Goal: Information Seeking & Learning: Check status

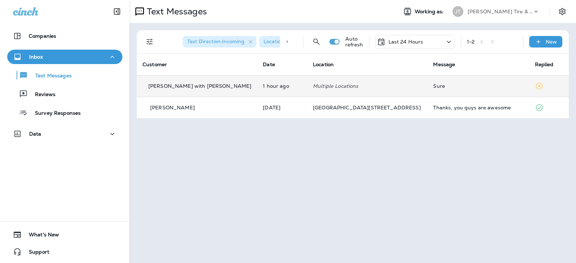
click at [368, 93] on td "Multiple Locations" at bounding box center [367, 86] width 120 height 22
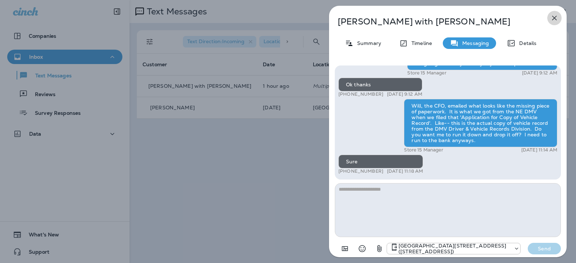
click at [556, 18] on icon "button" at bounding box center [554, 18] width 9 height 9
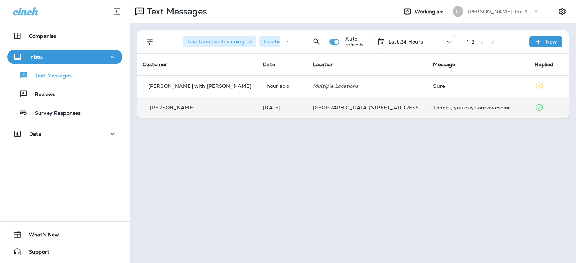
click at [385, 106] on p "[GEOGRAPHIC_DATA][STREET_ADDRESS]" at bounding box center [367, 108] width 109 height 6
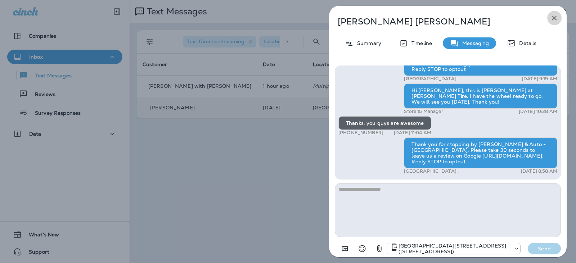
click at [554, 17] on icon "button" at bounding box center [554, 18] width 9 height 9
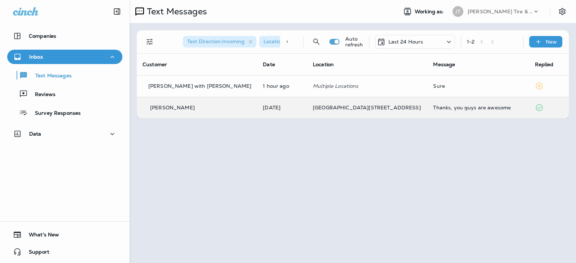
click at [337, 81] on div at bounding box center [288, 131] width 576 height 263
click at [406, 44] on p "Last 24 Hours" at bounding box center [405, 42] width 35 height 6
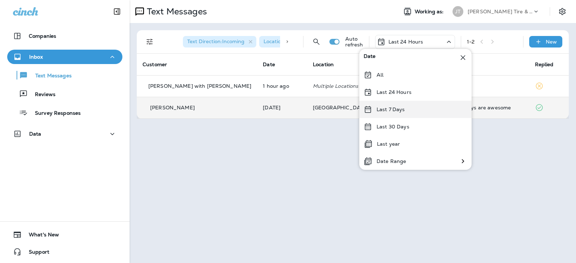
click at [386, 112] on p "Last 7 Days" at bounding box center [391, 110] width 28 height 6
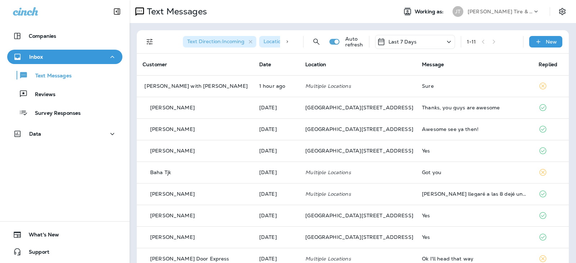
click at [407, 41] on p "Last 7 Days" at bounding box center [402, 42] width 28 height 6
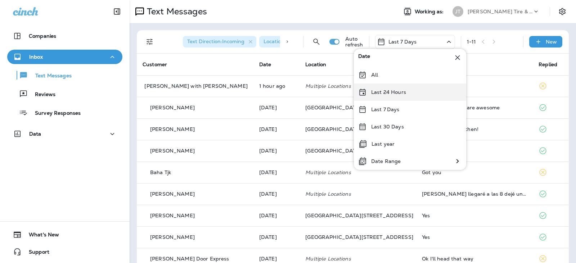
click at [395, 95] on p "Last 24 Hours" at bounding box center [388, 92] width 35 height 6
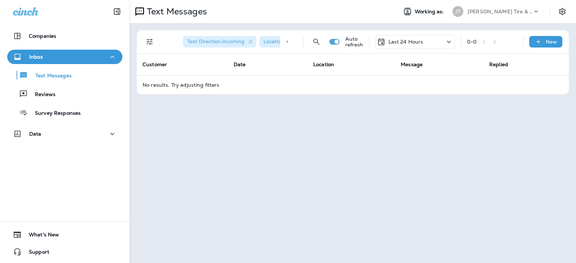
click at [436, 41] on div "Last 24 Hours" at bounding box center [415, 42] width 80 height 14
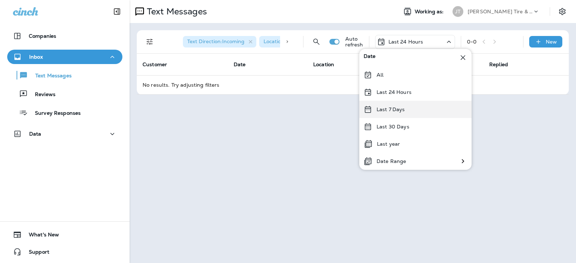
click at [413, 105] on div "Last 7 Days" at bounding box center [415, 109] width 112 height 17
